Goal: Task Accomplishment & Management: Use online tool/utility

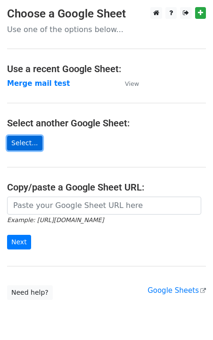
click at [32, 145] on link "Select..." at bounding box center [24, 143] width 35 height 15
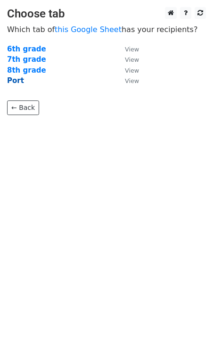
click at [9, 81] on strong "Port" at bounding box center [15, 80] width 17 height 8
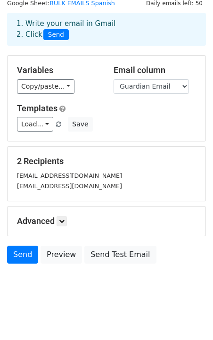
scroll to position [37, 0]
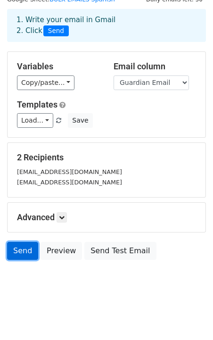
click at [25, 254] on link "Send" at bounding box center [22, 251] width 31 height 18
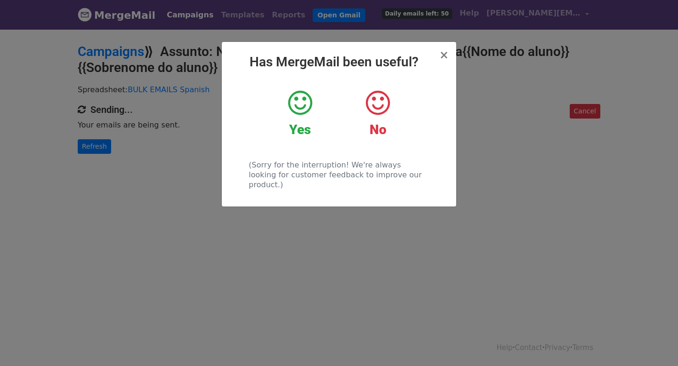
click at [307, 110] on icon at bounding box center [300, 103] width 24 height 28
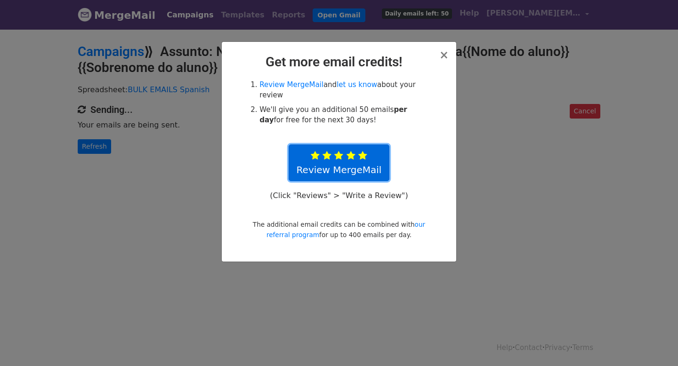
click at [367, 159] on link "Review MergeMail" at bounding box center [339, 163] width 101 height 37
click at [354, 162] on link "Review MergeMail" at bounding box center [339, 163] width 101 height 37
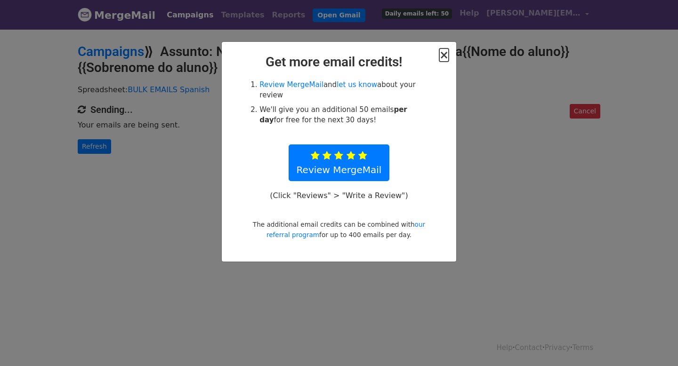
click at [445, 57] on span "×" at bounding box center [443, 55] width 9 height 13
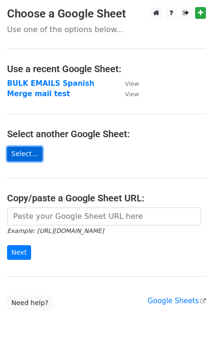
click at [24, 152] on link "Select..." at bounding box center [24, 153] width 35 height 15
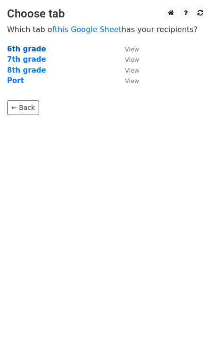
click at [29, 50] on strong "6th grade" at bounding box center [26, 49] width 39 height 8
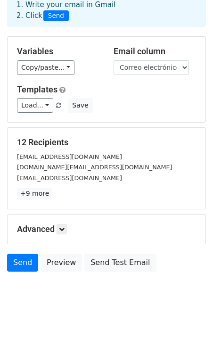
scroll to position [64, 0]
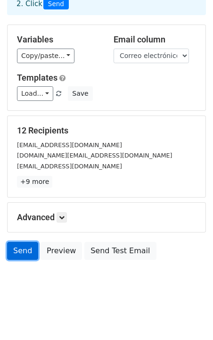
click at [22, 248] on link "Send" at bounding box center [22, 251] width 31 height 18
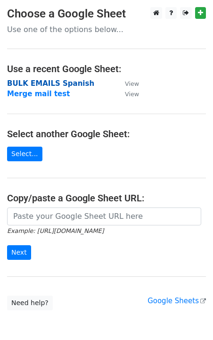
click at [41, 83] on strong "BULK EMAILS Spanish" at bounding box center [50, 83] width 87 height 8
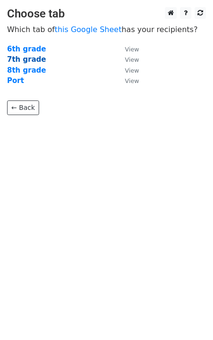
click at [26, 60] on strong "7th grade" at bounding box center [26, 59] width 39 height 8
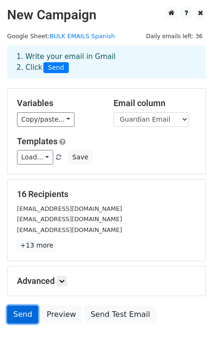
click at [21, 319] on link "Send" at bounding box center [22, 314] width 31 height 18
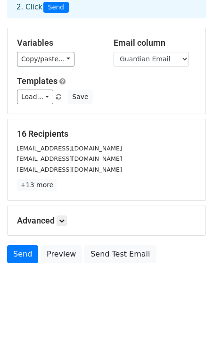
scroll to position [60, 0]
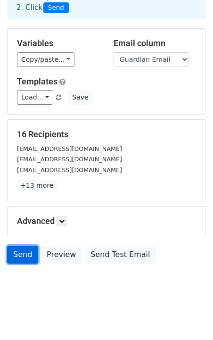
click at [26, 252] on link "Send" at bounding box center [22, 254] width 31 height 18
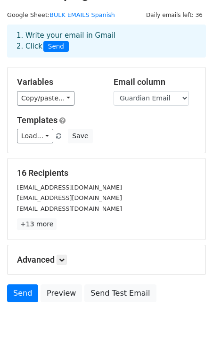
scroll to position [0, 0]
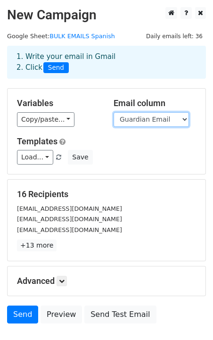
click at [134, 120] on select "DATE Student Last name Student First name Academic/Behavioral Concern Duration …" at bounding box center [150, 119] width 75 height 15
click at [113, 112] on select "DATE Student Last name Student First name Academic/Behavioral Concern Duration …" at bounding box center [150, 119] width 75 height 15
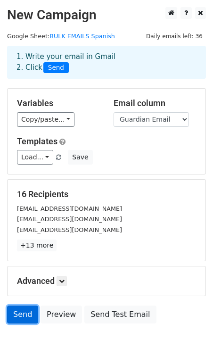
click at [27, 315] on link "Send" at bounding box center [22, 314] width 31 height 18
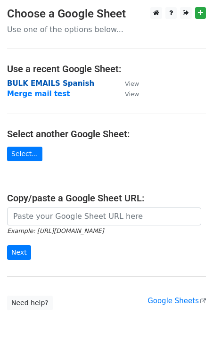
click at [39, 81] on strong "BULK EMAILS Spanish" at bounding box center [50, 83] width 87 height 8
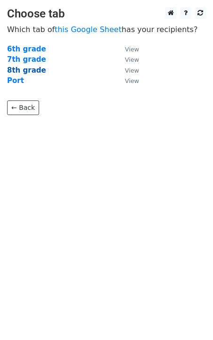
click at [26, 71] on strong "8th grade" at bounding box center [26, 70] width 39 height 8
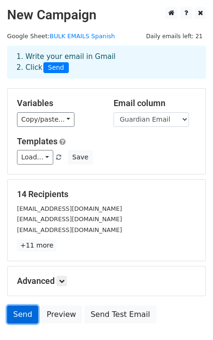
click at [22, 315] on link "Send" at bounding box center [22, 314] width 31 height 18
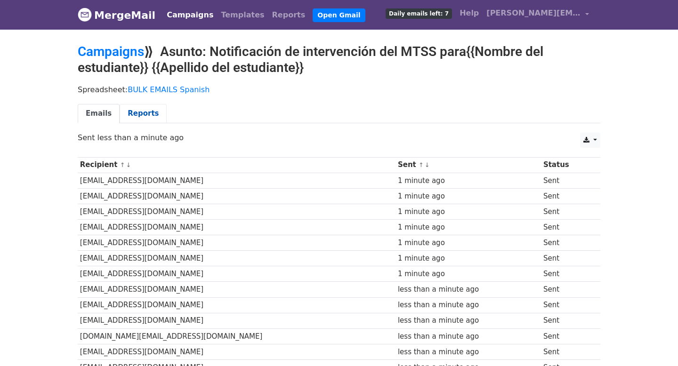
click at [142, 114] on link "Reports" at bounding box center [143, 113] width 47 height 19
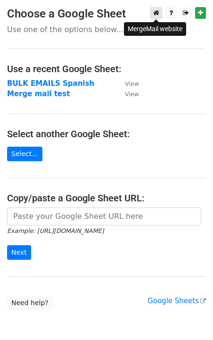
click at [157, 15] on icon at bounding box center [156, 12] width 6 height 7
